Goal: Task Accomplishment & Management: Manage account settings

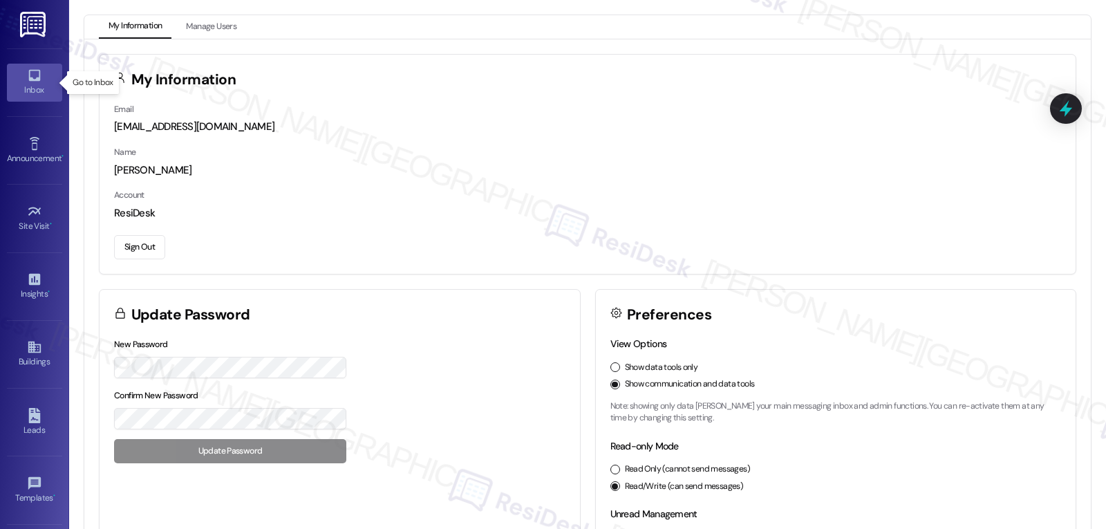
click at [36, 84] on div "Inbox" at bounding box center [34, 90] width 69 height 14
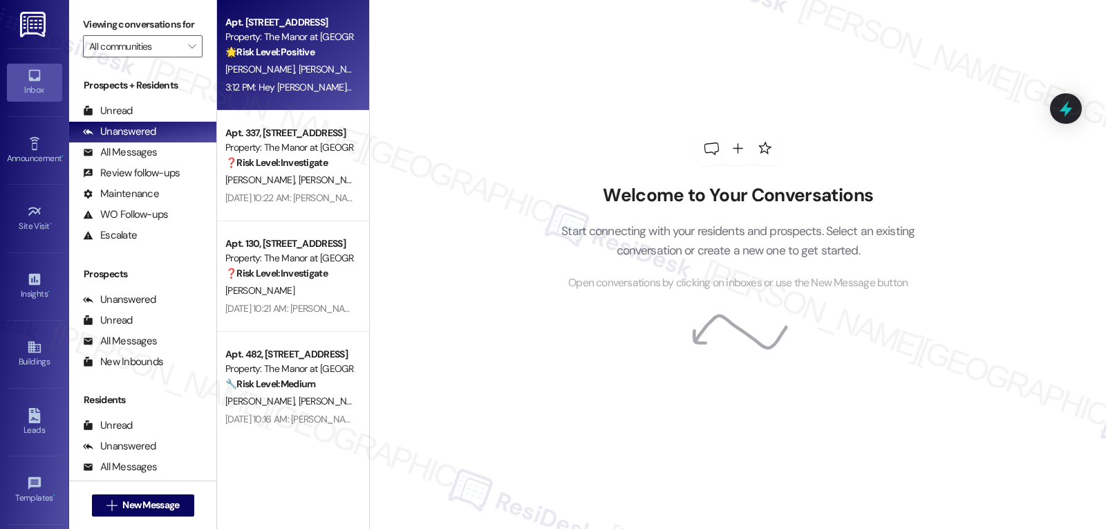
click at [300, 75] on span "[PERSON_NAME]" at bounding box center [333, 69] width 69 height 12
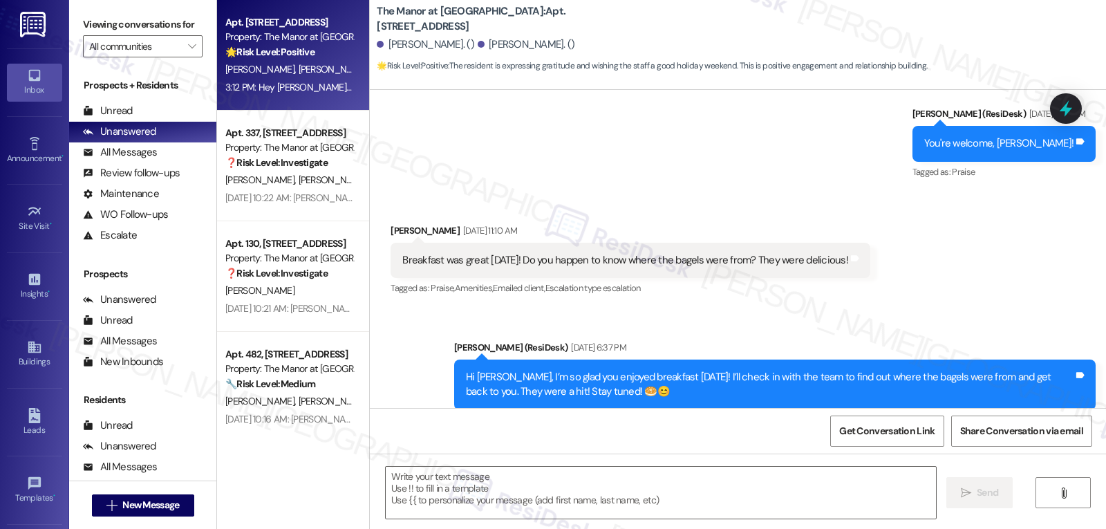
type textarea "Fetching suggested responses. Please feel free to read through the conversation…"
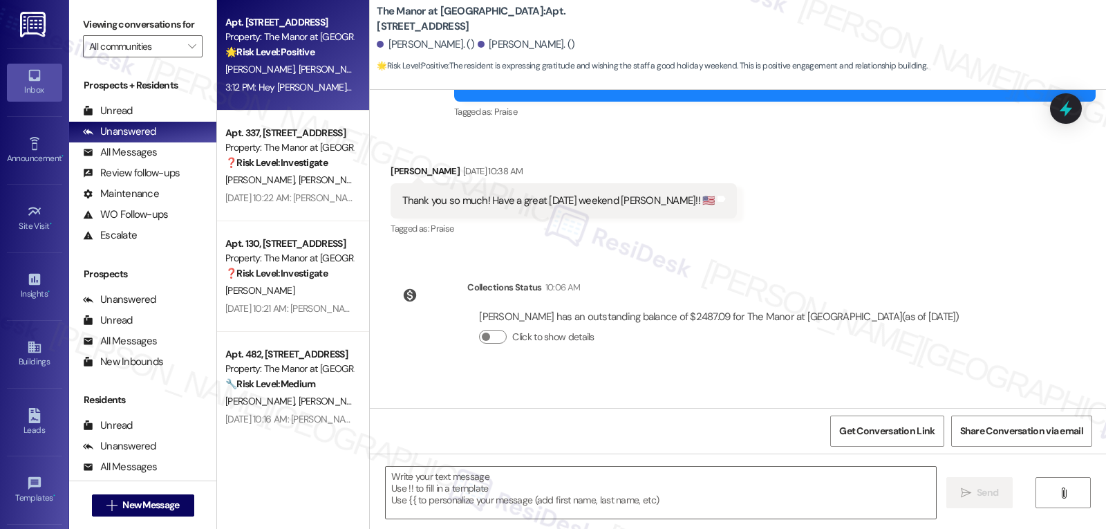
scroll to position [1832, 0]
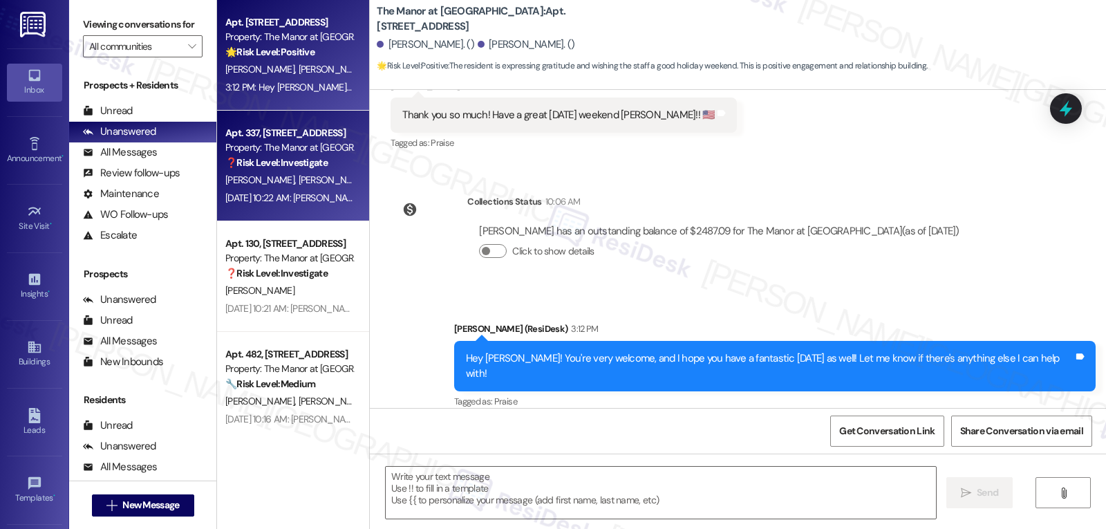
click at [277, 169] on div "❓ Risk Level: Investigate" at bounding box center [289, 163] width 128 height 15
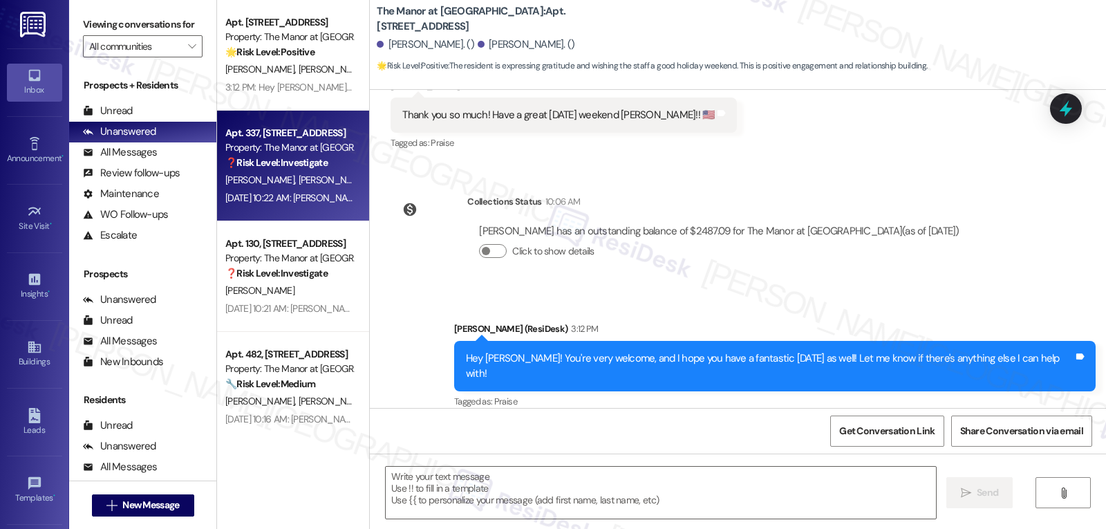
type textarea "Fetching suggested responses. Please feel free to read through the conversation…"
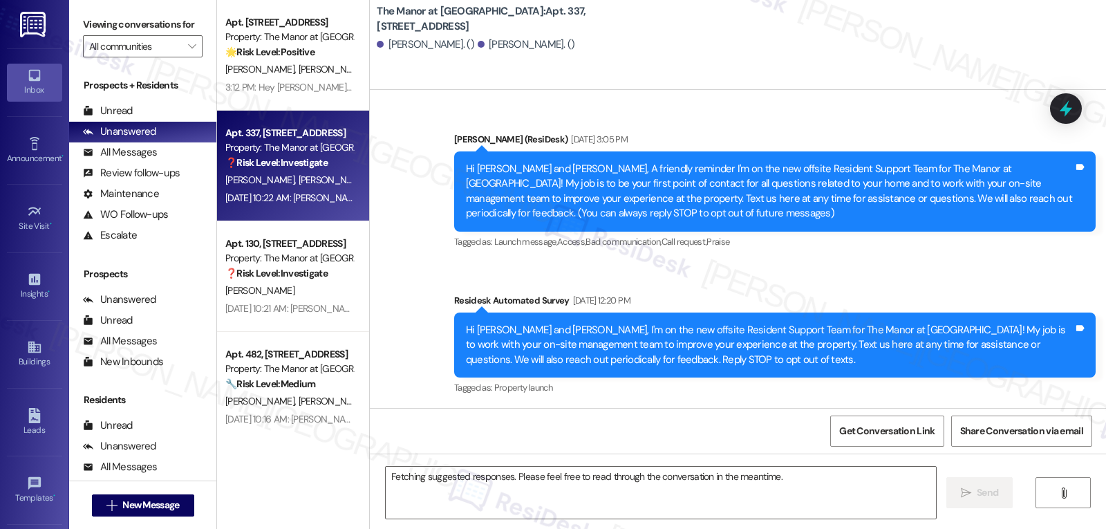
scroll to position [11339, 0]
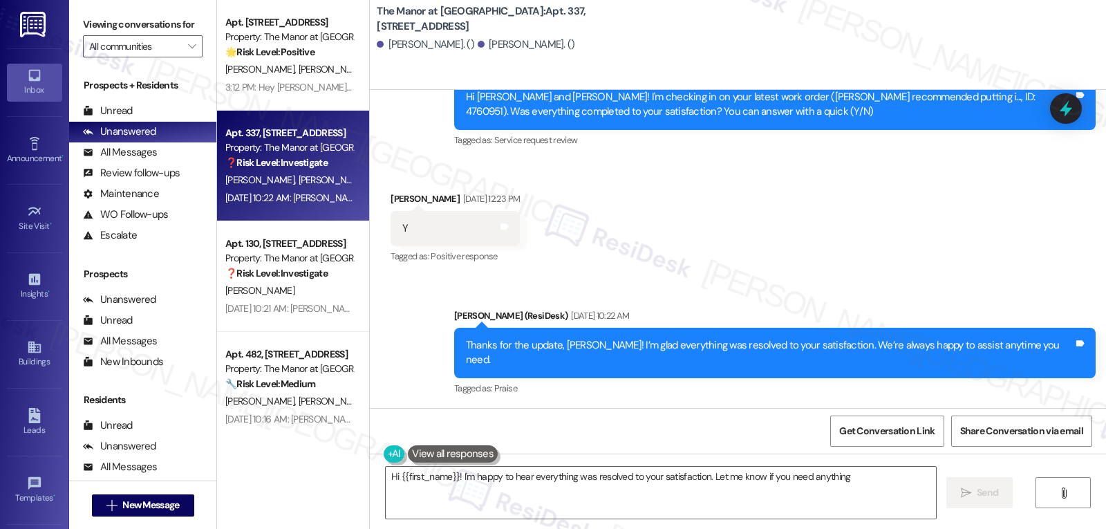
type textarea "Hi {{first_name}}! I'm happy to hear everything was resolved to your satisfacti…"
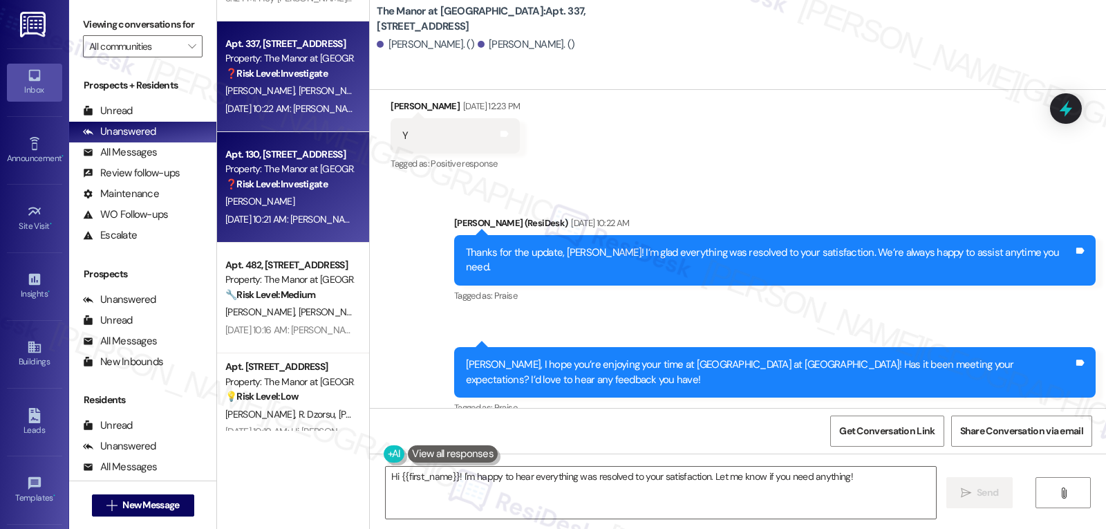
scroll to position [122, 0]
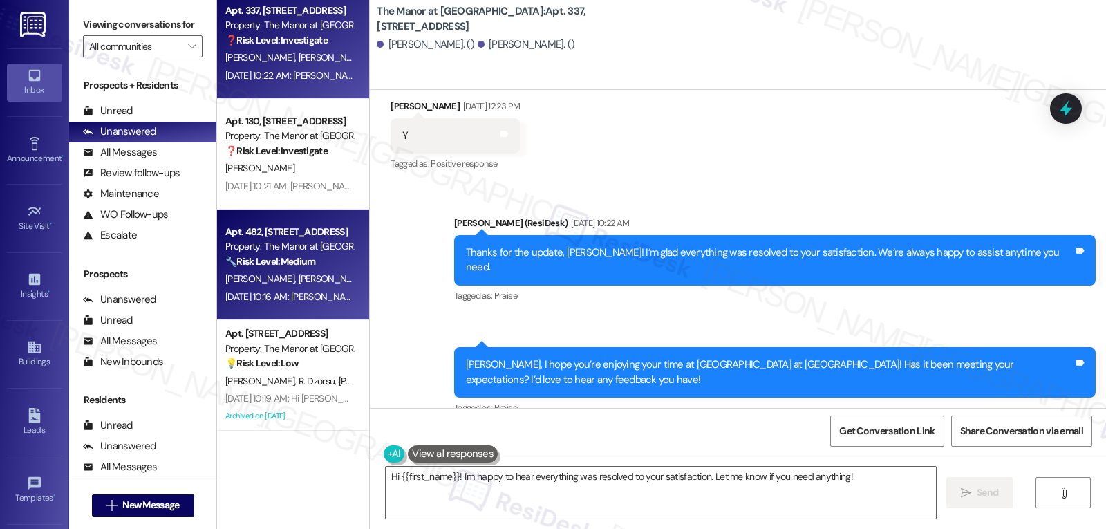
click at [299, 275] on span "[PERSON_NAME] Akkidas" at bounding box center [350, 278] width 102 height 12
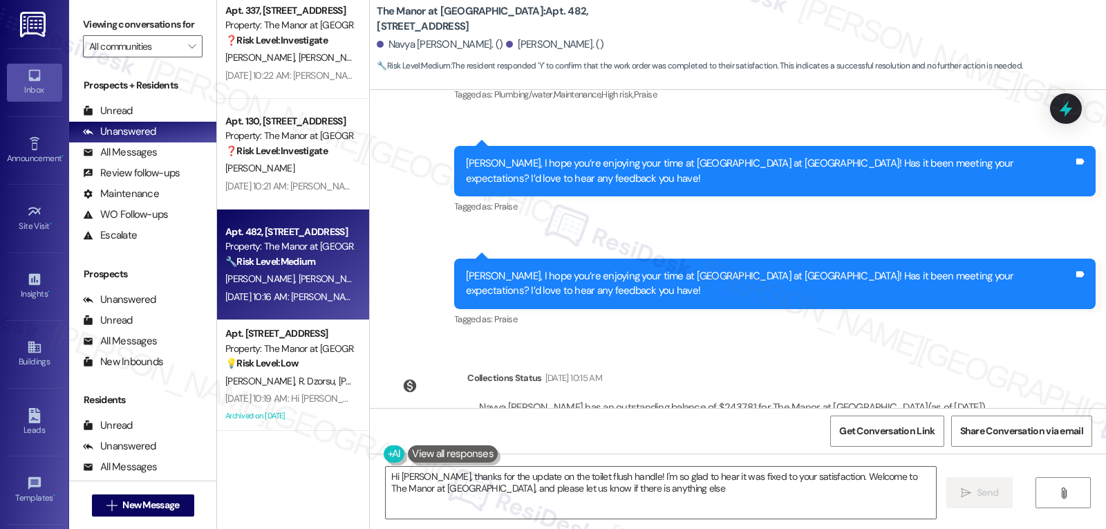
scroll to position [131, 0]
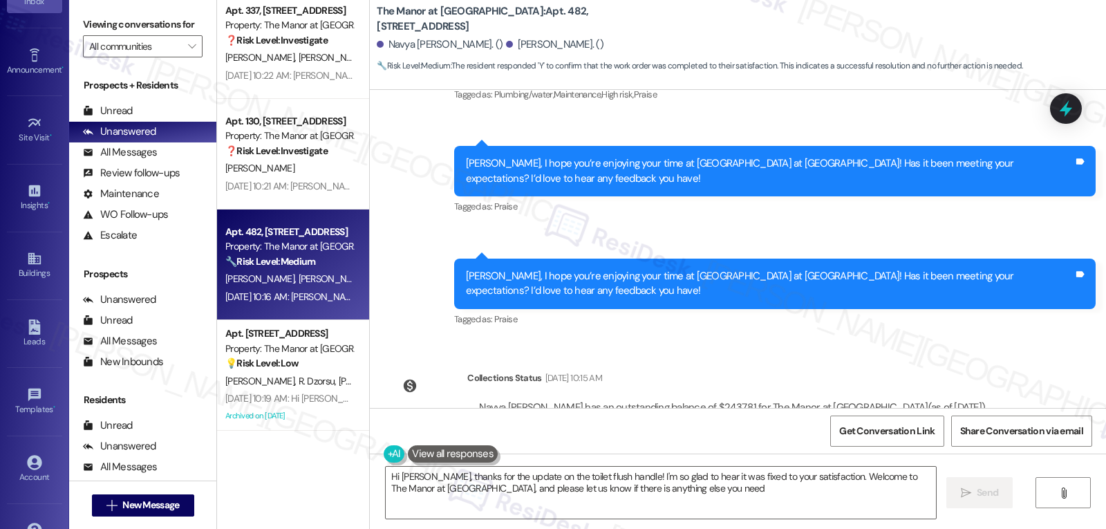
type textarea "Hi [PERSON_NAME], thanks for the update on the toilet flush handle! I'm so glad…"
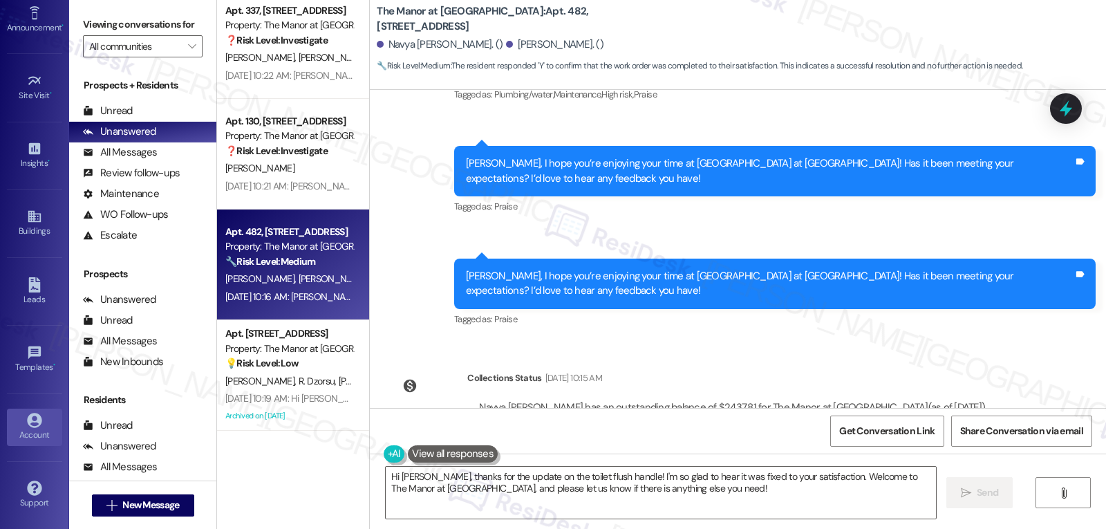
click at [17, 425] on link "Account" at bounding box center [34, 427] width 55 height 37
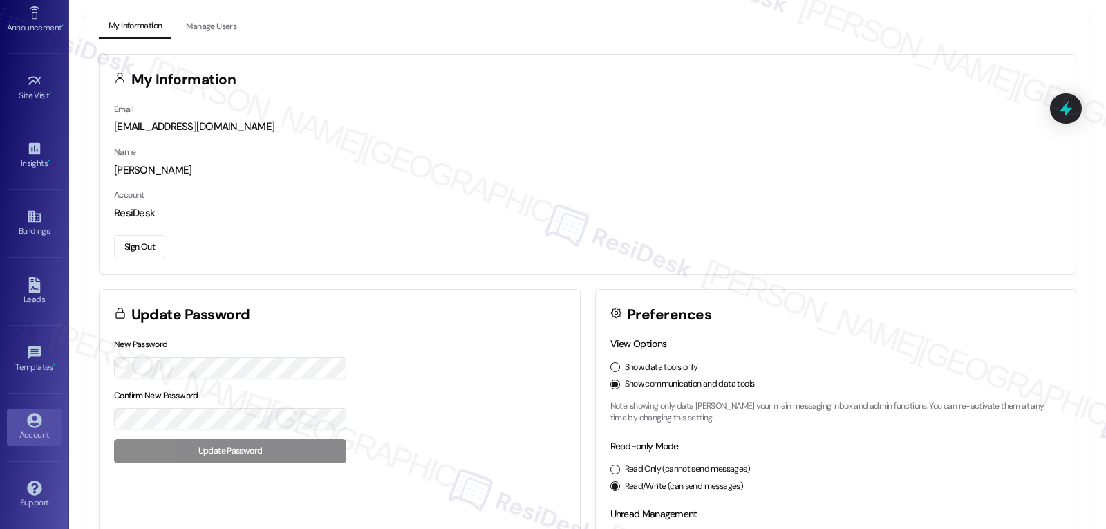
click at [133, 263] on div "Email [EMAIL_ADDRESS][DOMAIN_NAME] Name [PERSON_NAME] Account ResiDesk Sign Out" at bounding box center [588, 188] width 976 height 172
click at [133, 255] on button "Sign Out" at bounding box center [139, 247] width 51 height 24
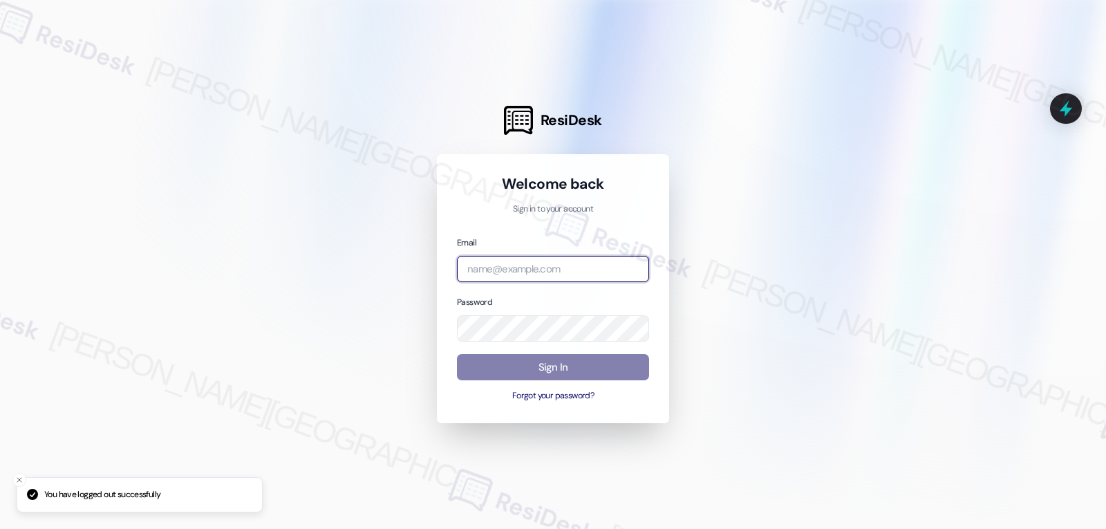
click at [620, 271] on input "email" at bounding box center [553, 269] width 192 height 27
click at [593, 260] on input "email" at bounding box center [553, 269] width 192 height 27
click at [555, 272] on input "email" at bounding box center [553, 269] width 192 height 27
paste input "automated-surveys-archway_equities-jomar.punay@archway_[DOMAIN_NAME]"
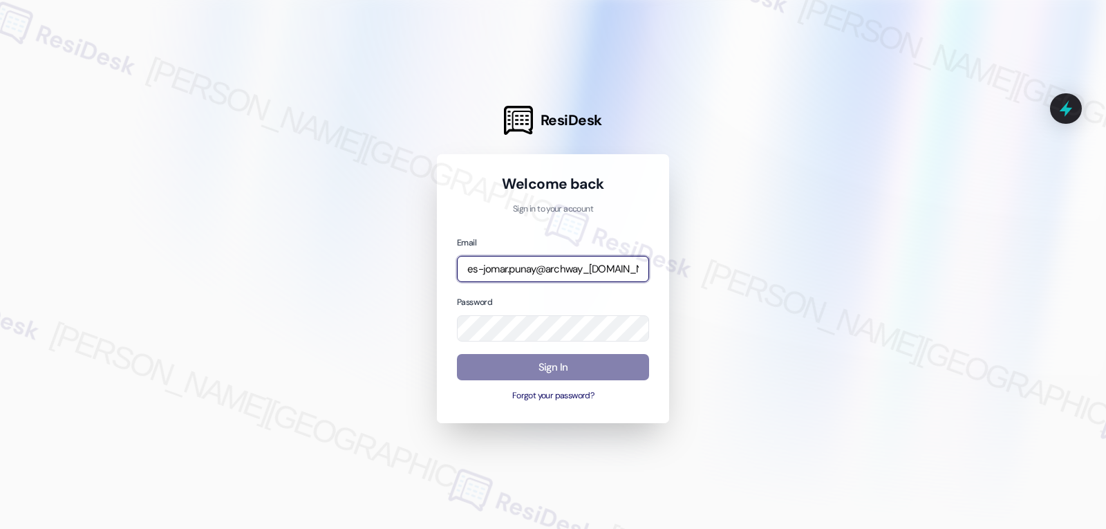
type input "automated-surveys-archway_equities-jomar.punay@archway_[DOMAIN_NAME]"
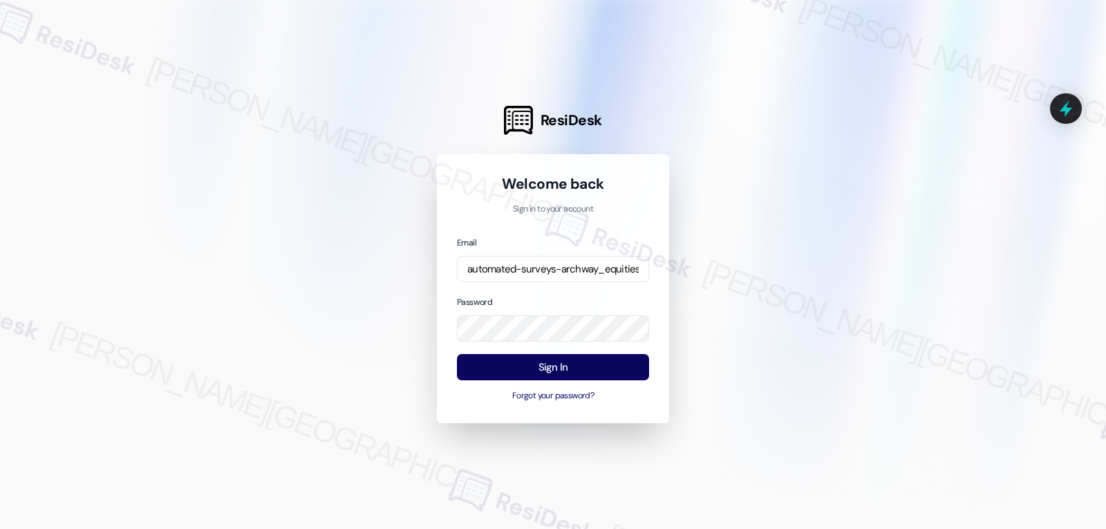
click at [545, 293] on div "Email automated-surveys-archway_equities-jomar.punay@archway_[DOMAIN_NAME] Pass…" at bounding box center [553, 319] width 192 height 168
click at [559, 371] on button "Sign In" at bounding box center [553, 367] width 192 height 27
